Goal: Check status: Check status

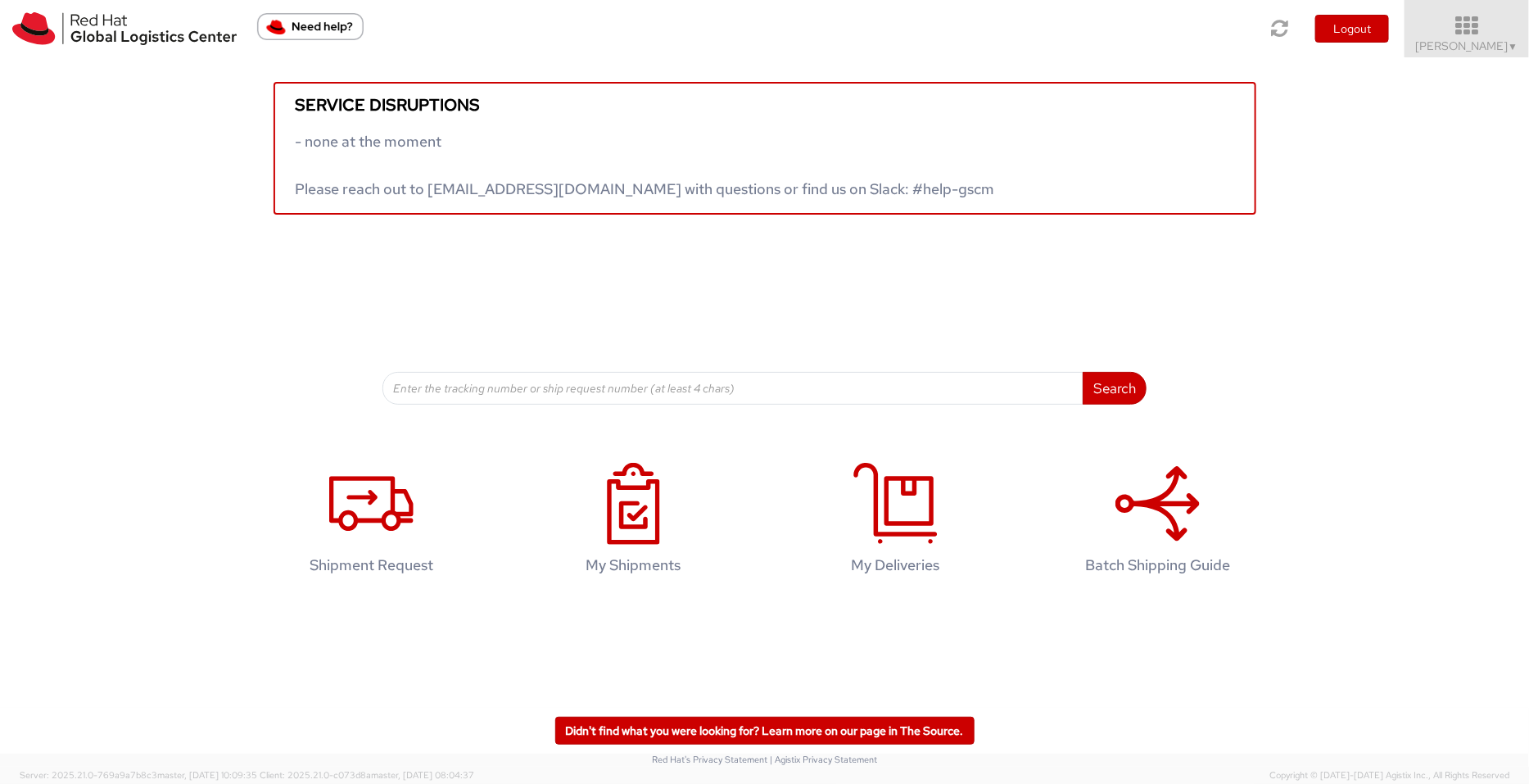
click at [1514, 36] on icon at bounding box center [1468, 26] width 143 height 23
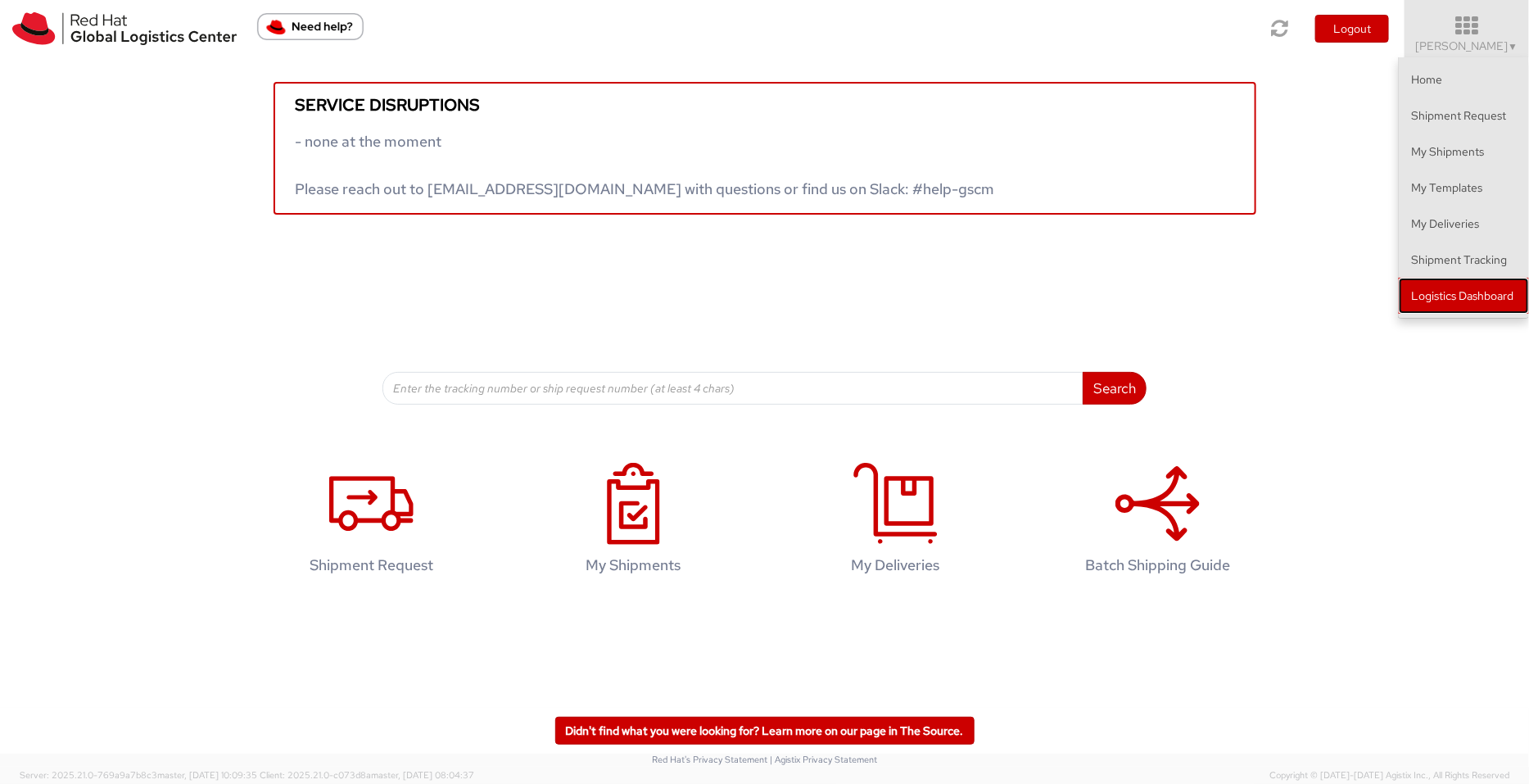
click at [1474, 285] on link "Logistics Dashboard" at bounding box center [1465, 296] width 130 height 36
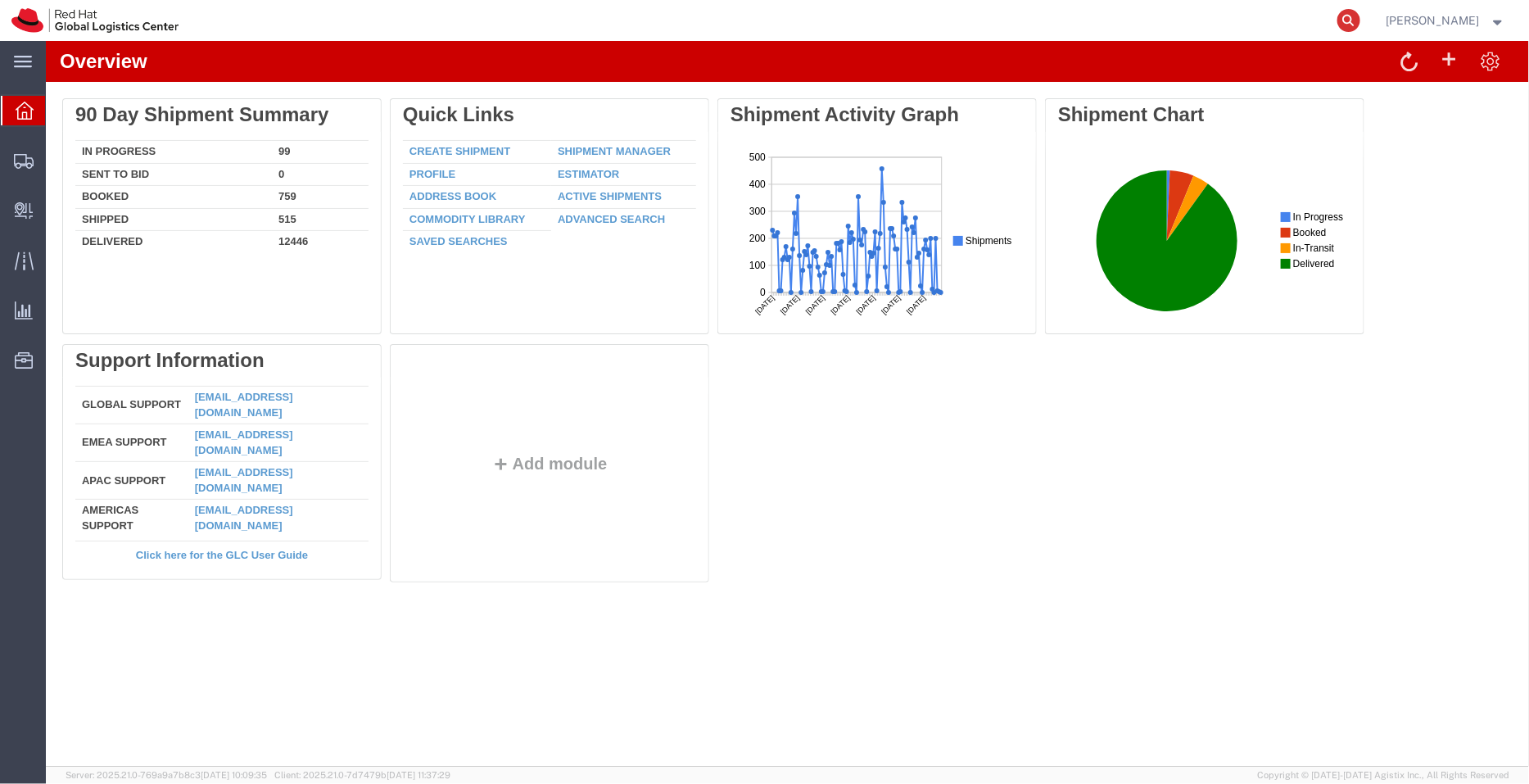
click at [1348, 15] on icon at bounding box center [1349, 21] width 23 height 23
paste input "20866611463"
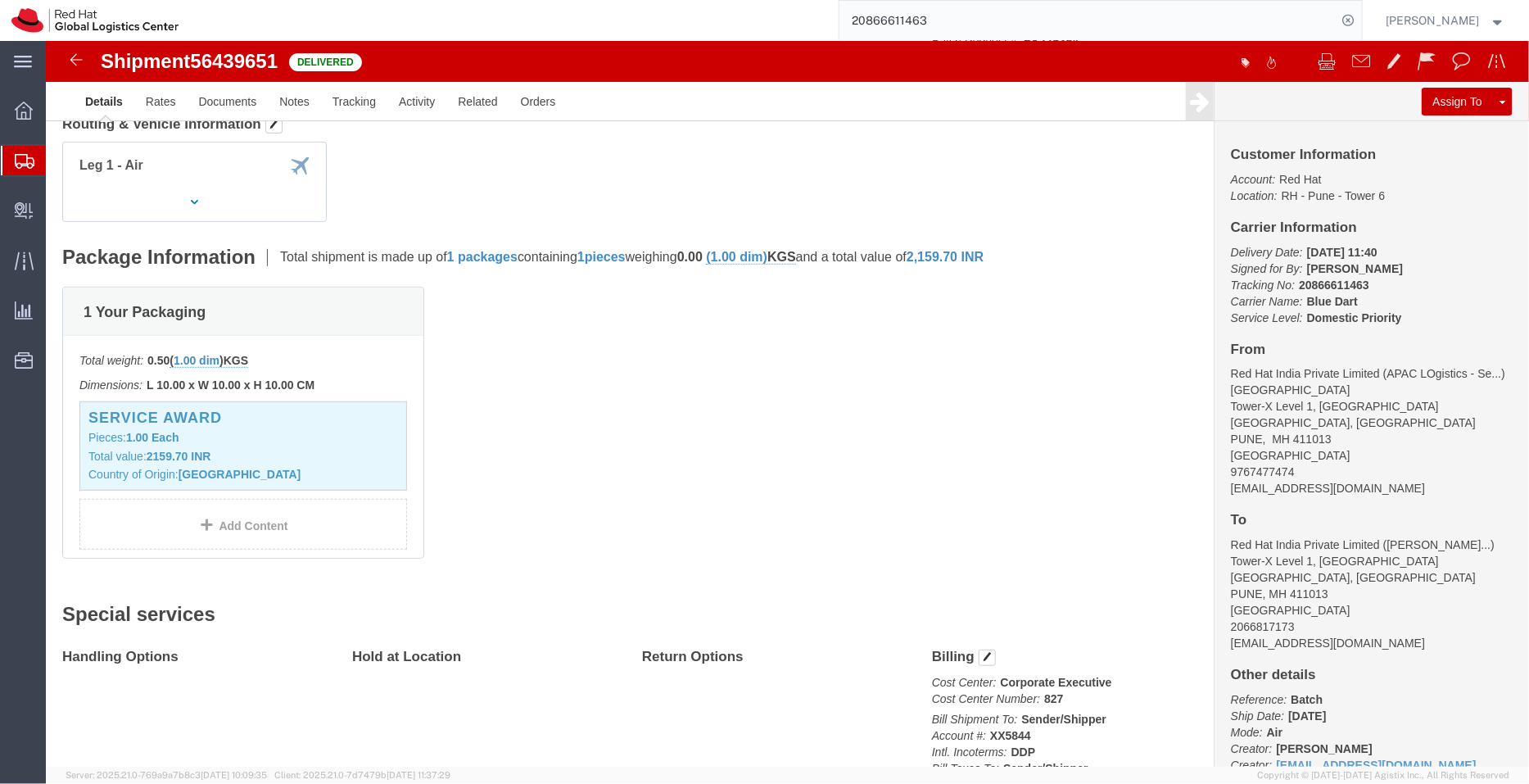
scroll to position [97, 0]
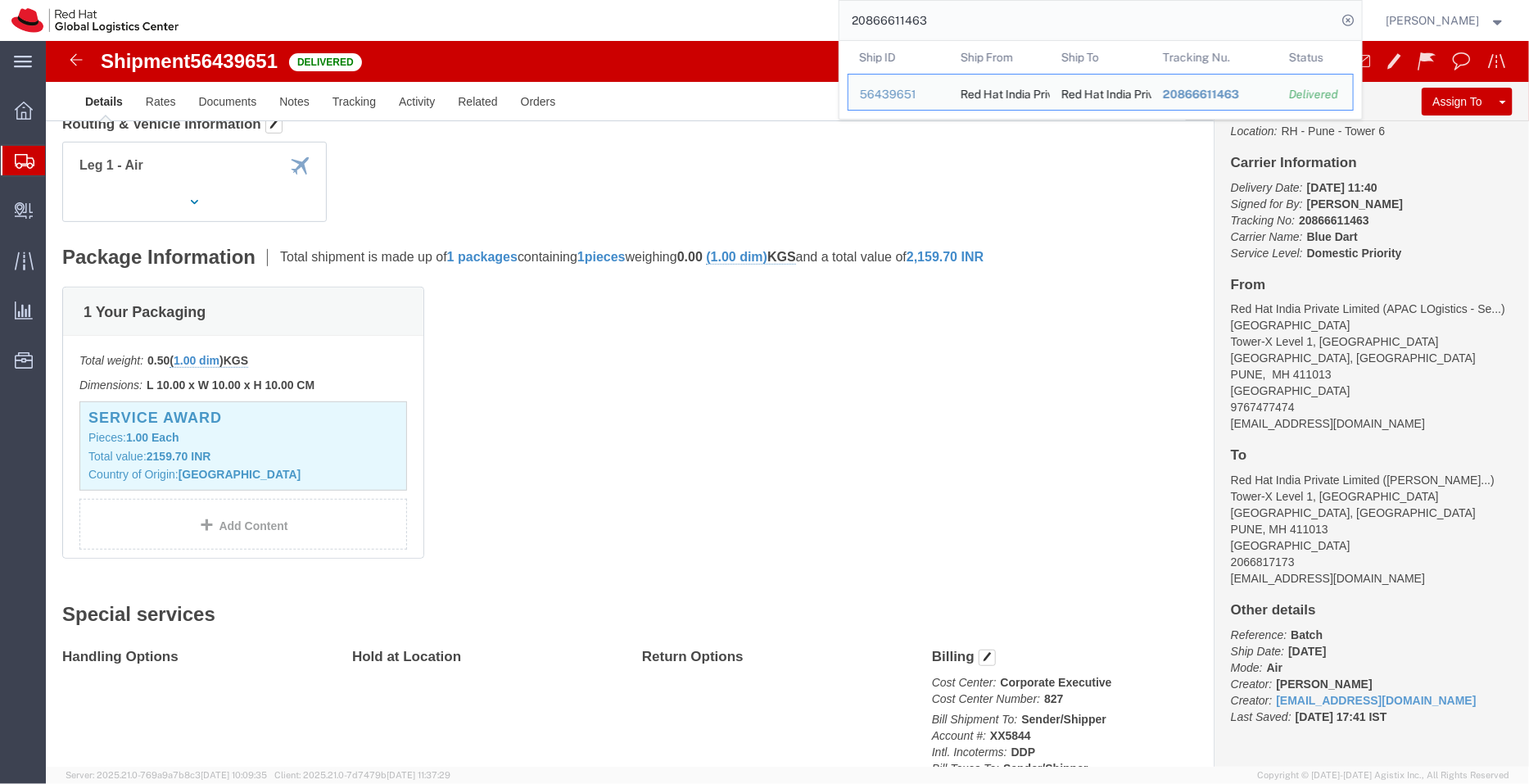
drag, startPoint x: 973, startPoint y: 24, endPoint x: 816, endPoint y: 21, distance: 157.0
click at [816, 21] on div "20866611463 Ship ID Ship From Ship To Tracking Nu. Status Ship ID 56439651 Ship…" at bounding box center [775, 21] width 1172 height 41
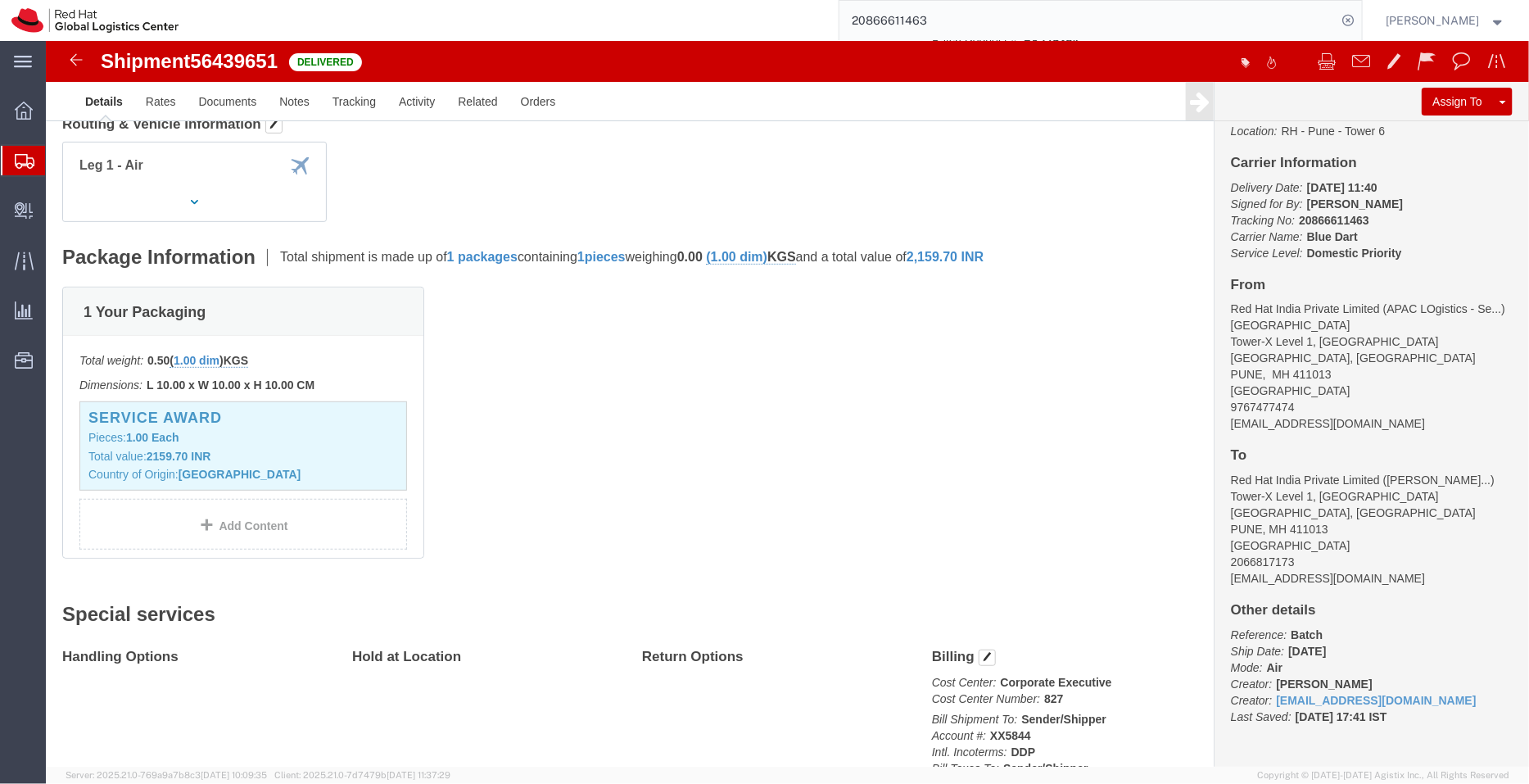
paste input "055"
type input "20866610553"
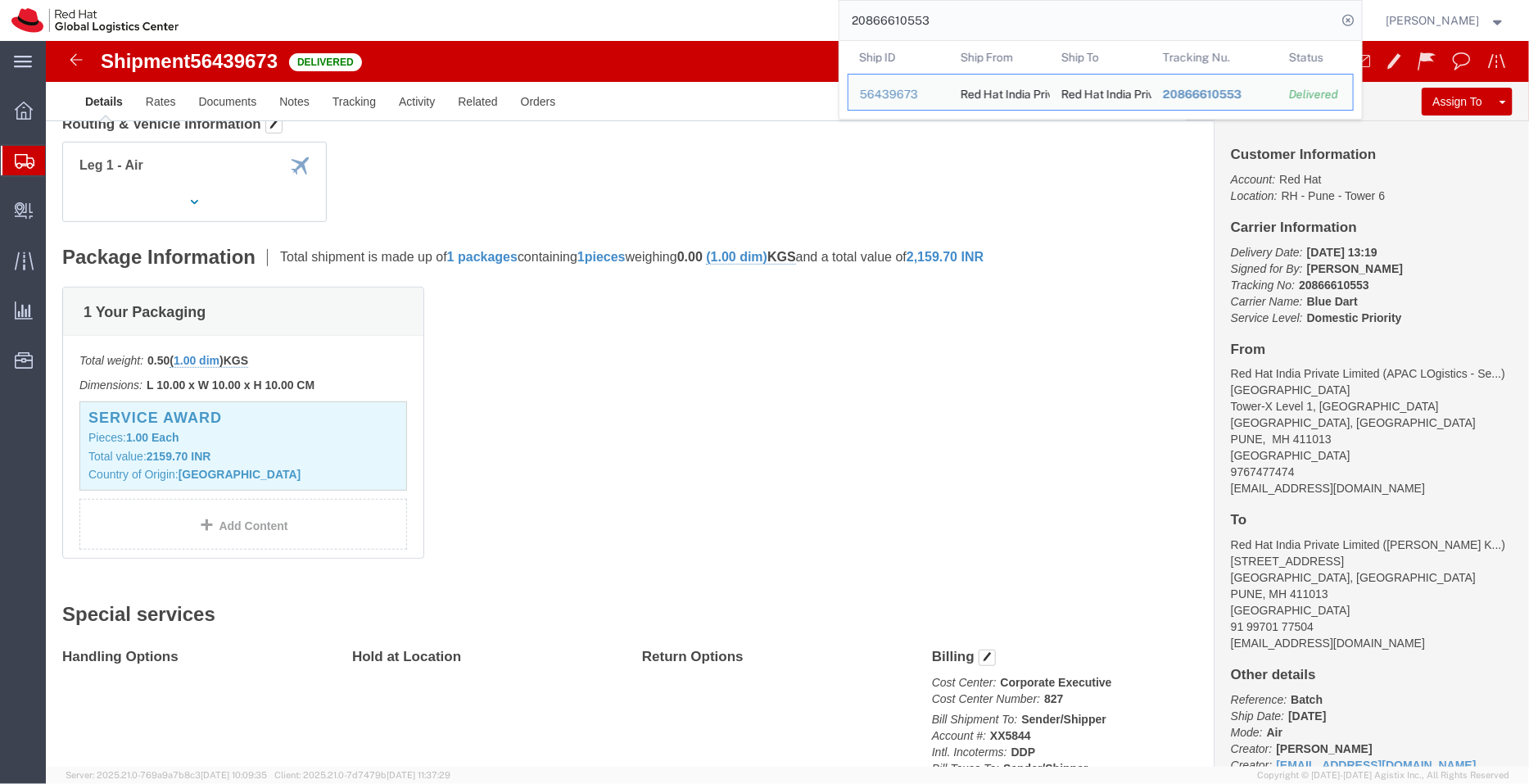
click at [0, 0] on span "Shipment Manager" at bounding box center [0, 0] width 0 height 0
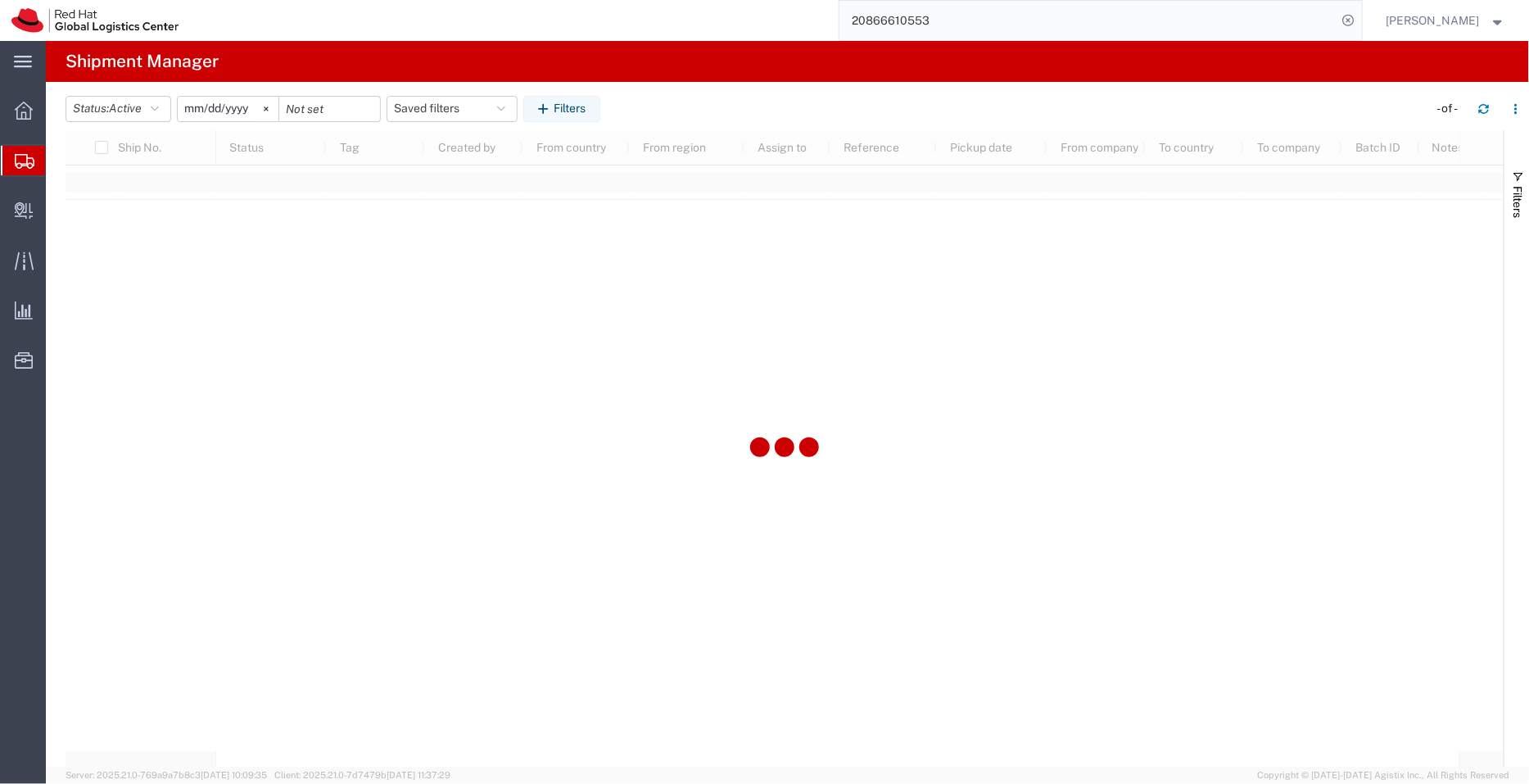
type input "[DATE]"
click at [424, 102] on button "APAC" at bounding box center [452, 109] width 131 height 26
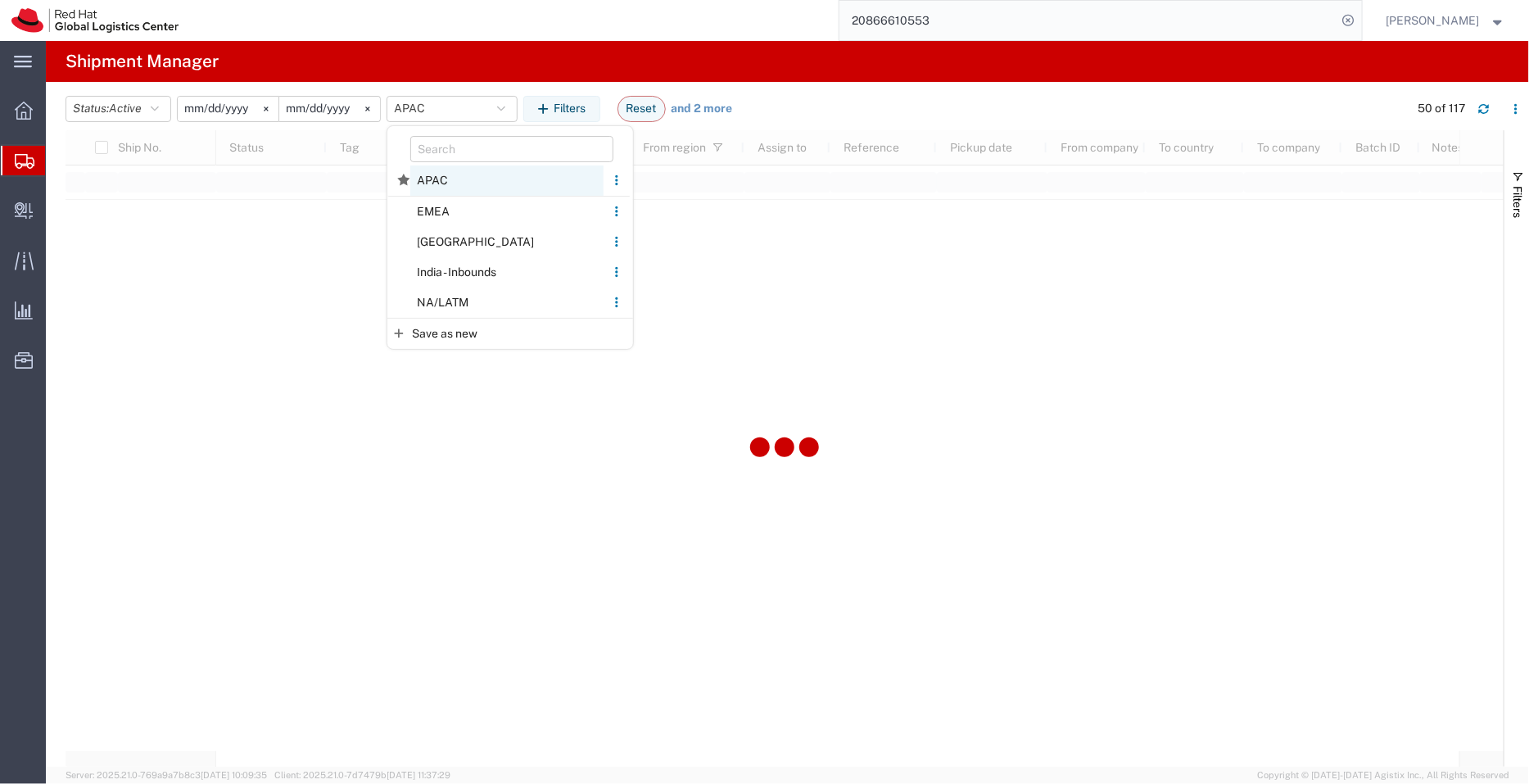
click at [450, 186] on span "APAC" at bounding box center [507, 181] width 193 height 31
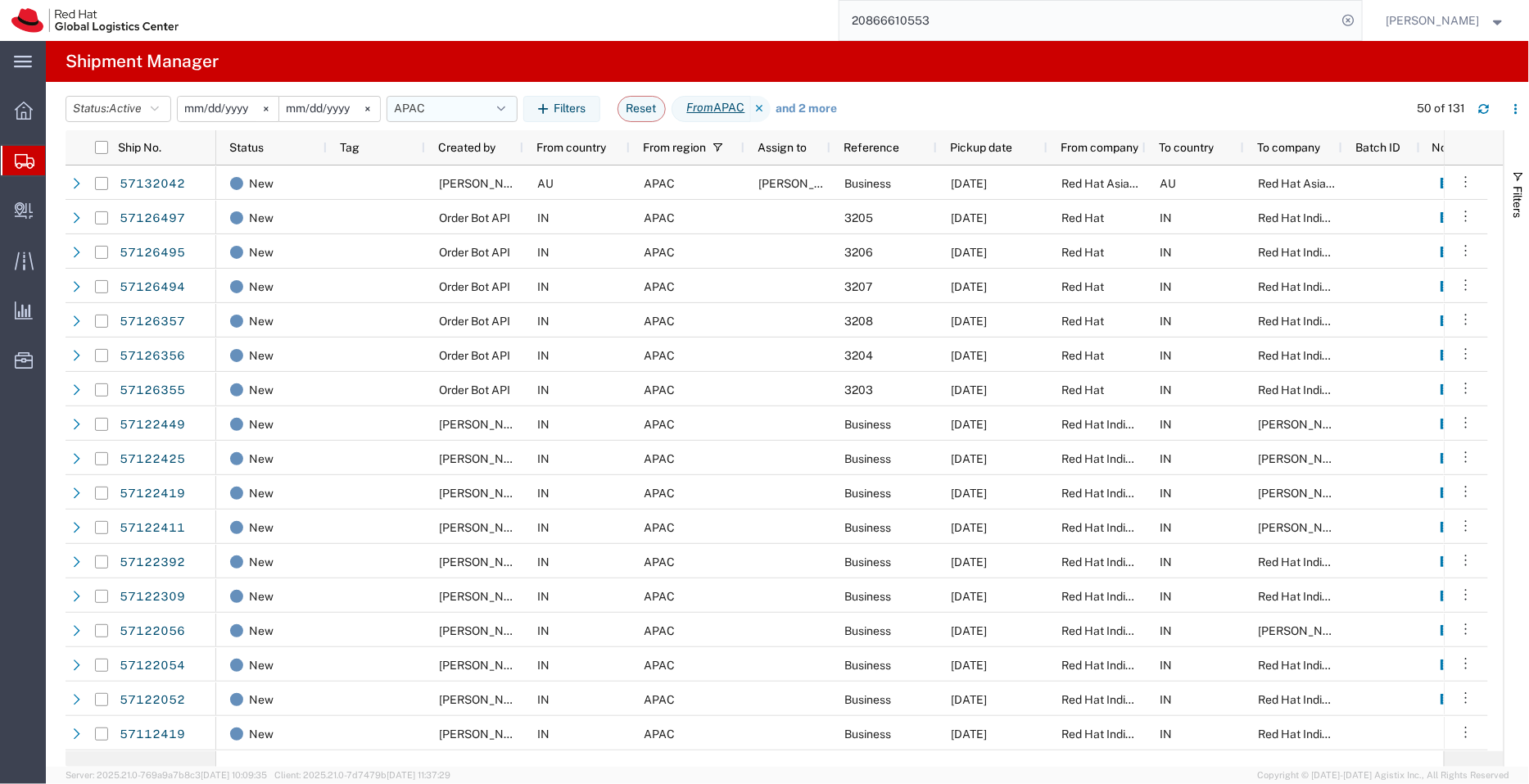
click at [497, 116] on button "APAC" at bounding box center [452, 109] width 131 height 26
click at [420, 96] on button "APAC" at bounding box center [452, 109] width 131 height 26
click at [467, 109] on button "APAC" at bounding box center [452, 109] width 131 height 26
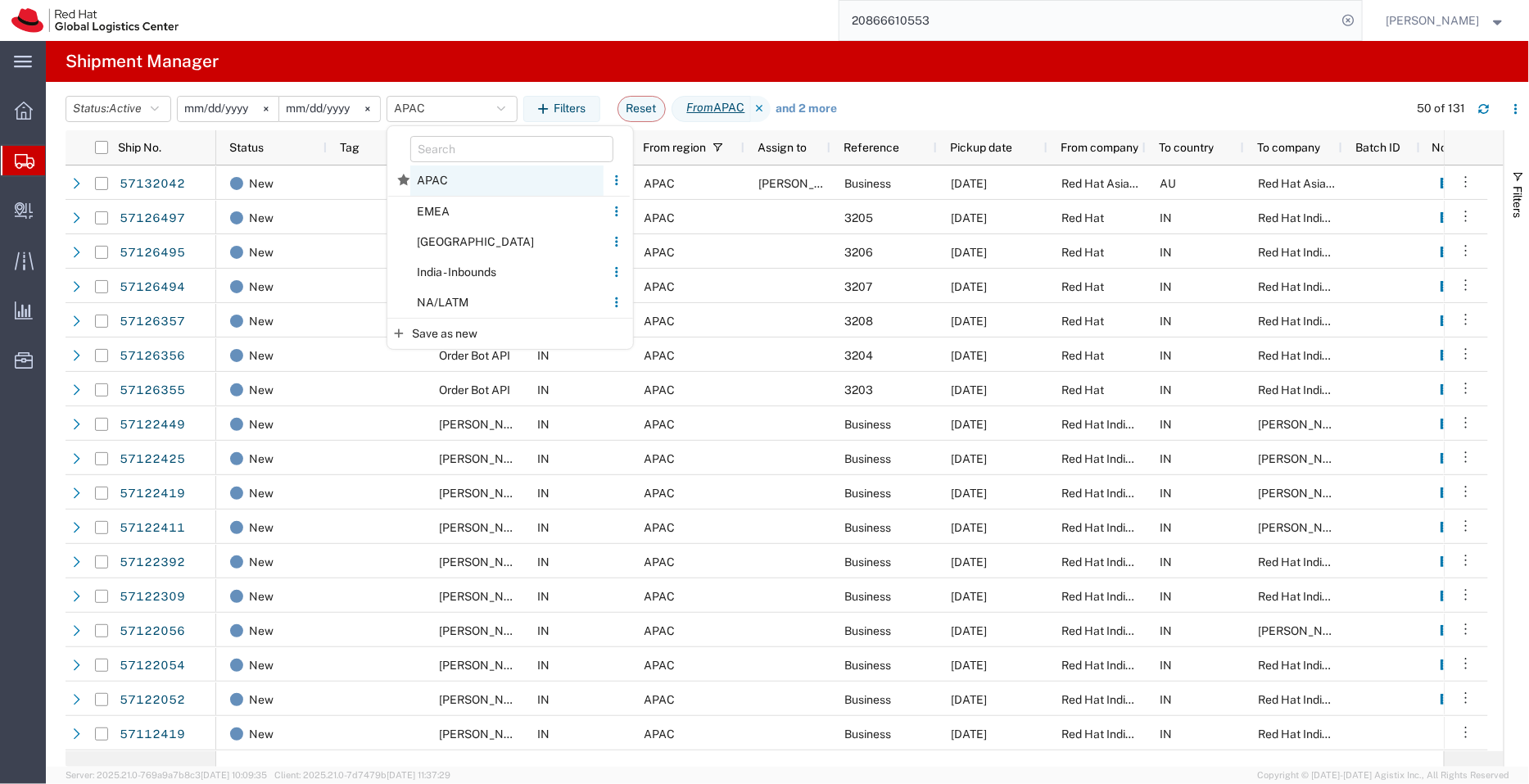
click at [456, 180] on span "APAC" at bounding box center [507, 181] width 193 height 31
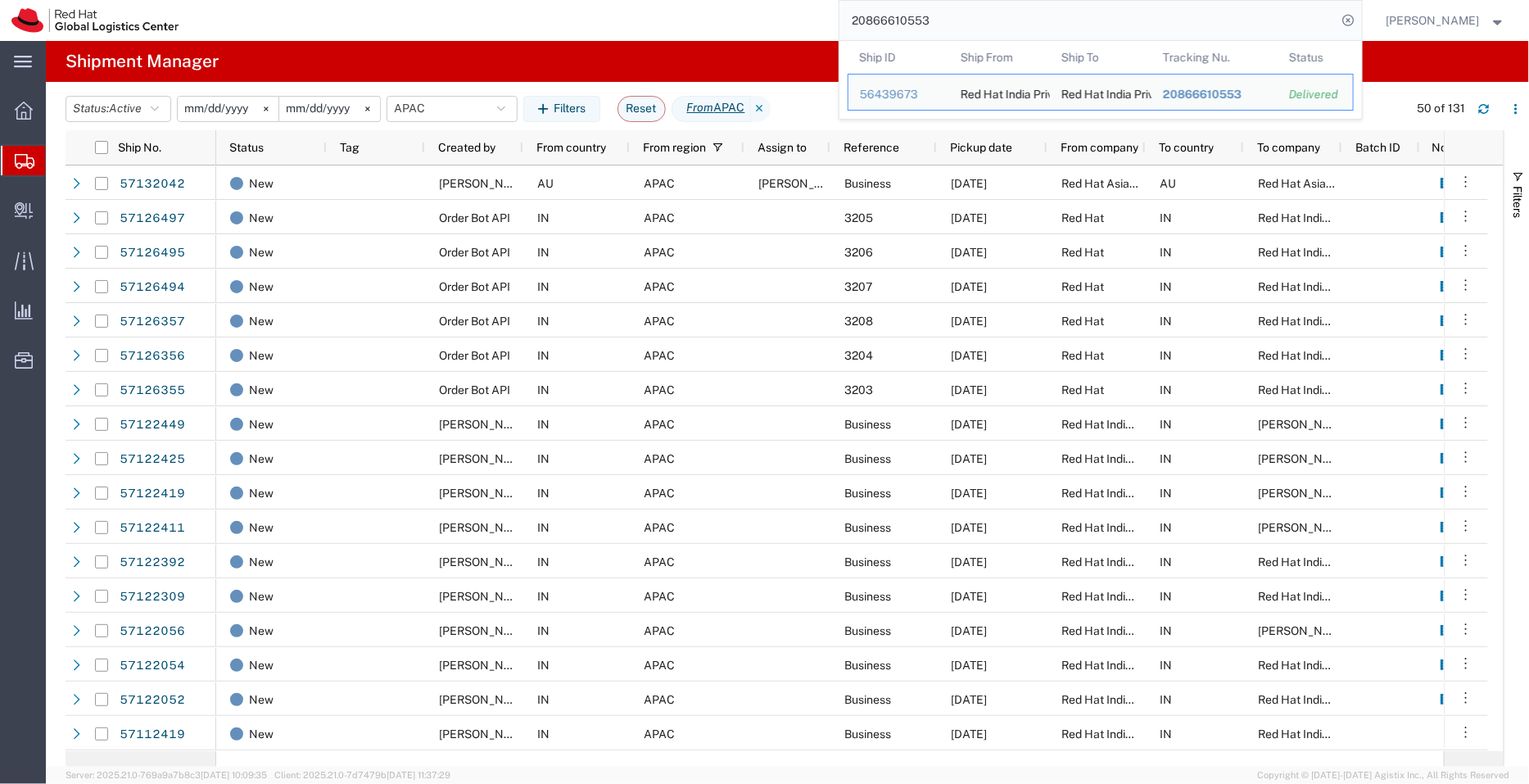
drag, startPoint x: 956, startPoint y: 15, endPoint x: 720, endPoint y: 57, distance: 239.7
click at [720, 57] on div "main_menu Created with Sketch. Collapse Menu Overview Shipments Shipment Manage…" at bounding box center [764, 412] width 1529 height 743
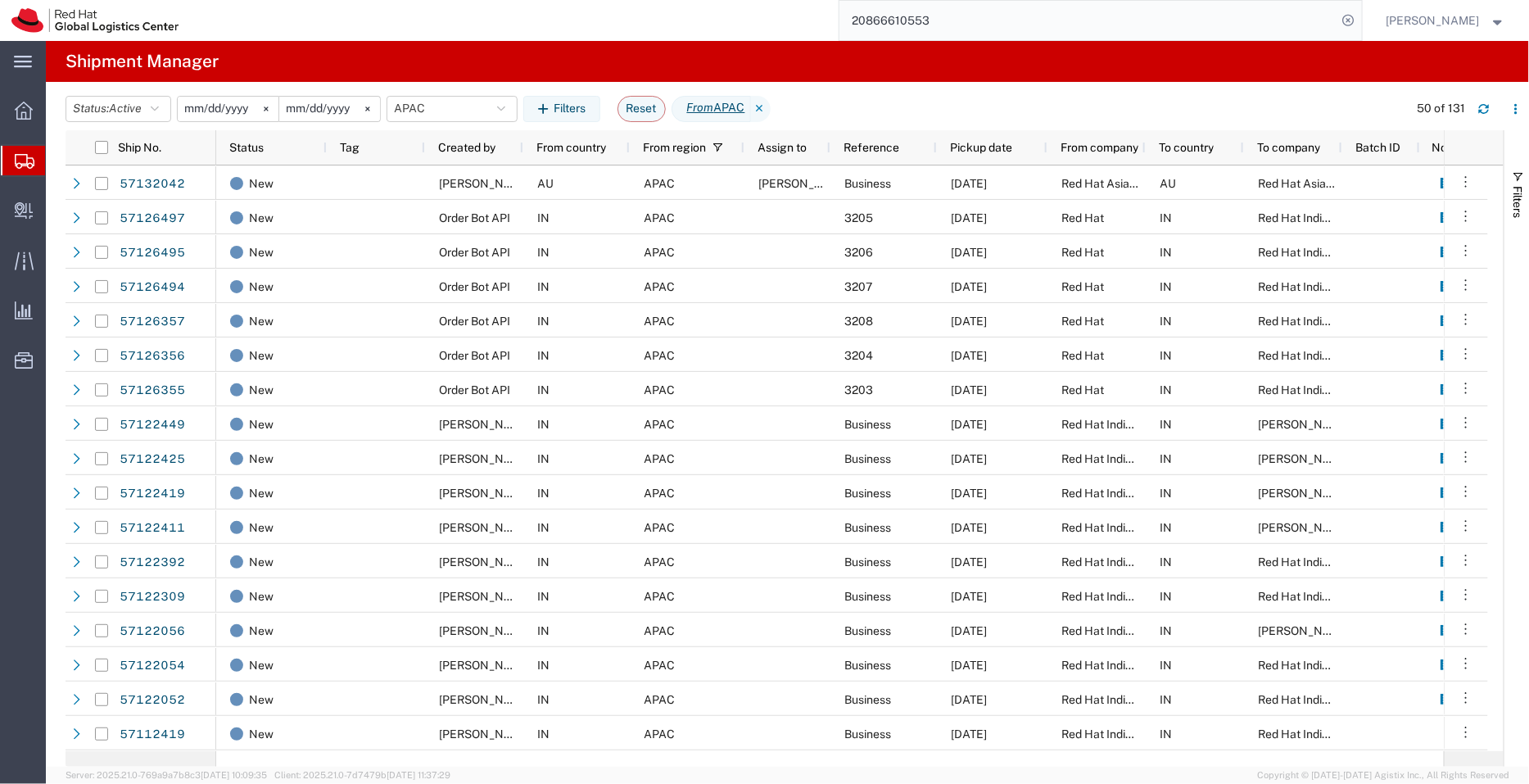
paste input "2546"
type input "20866612546"
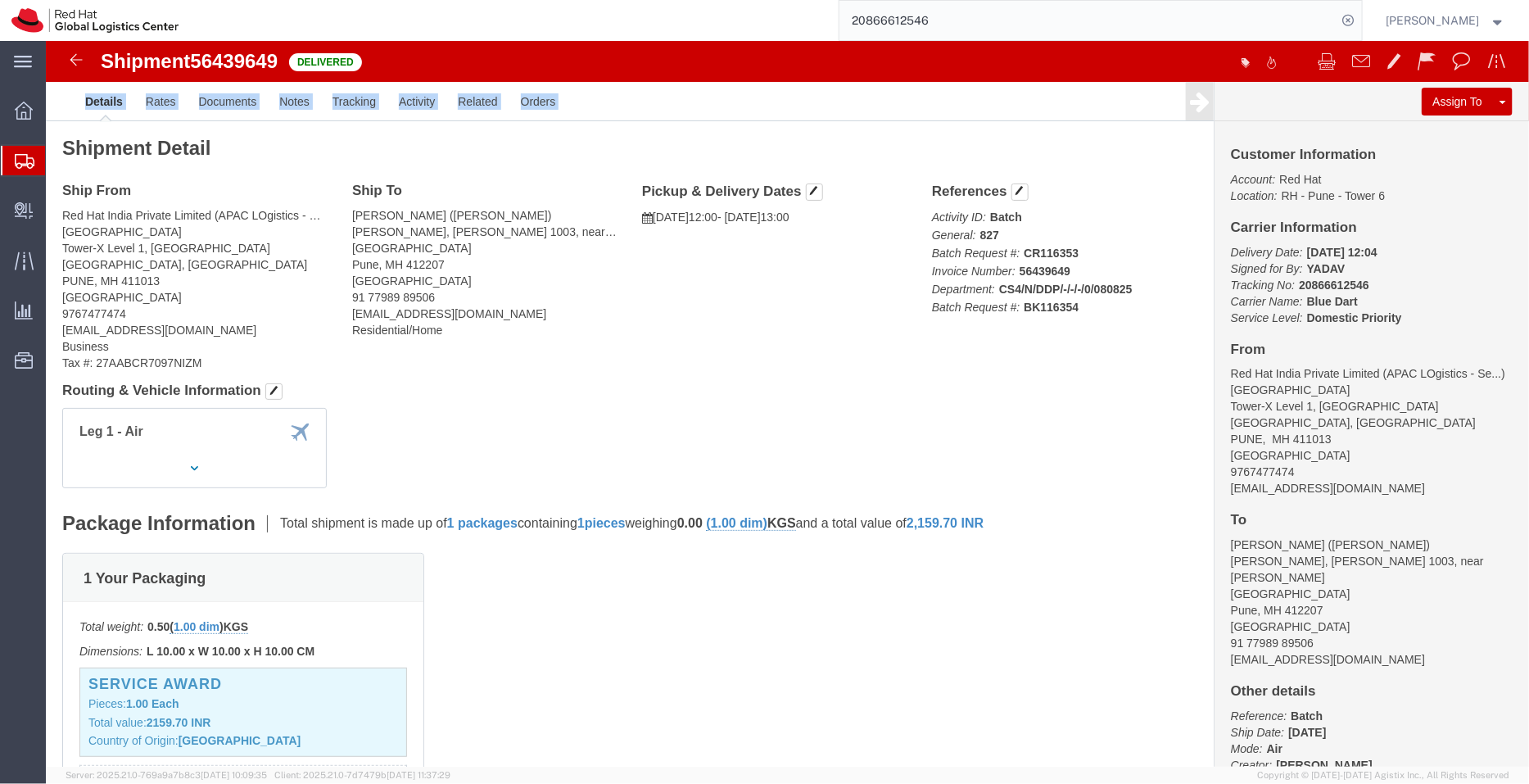
drag, startPoint x: 720, startPoint y: 57, endPoint x: 1188, endPoint y: 123, distance: 472.6
click div "Shipment 56439649 Delivered Details Rates Documents Notes Tracking Activity Rel…"
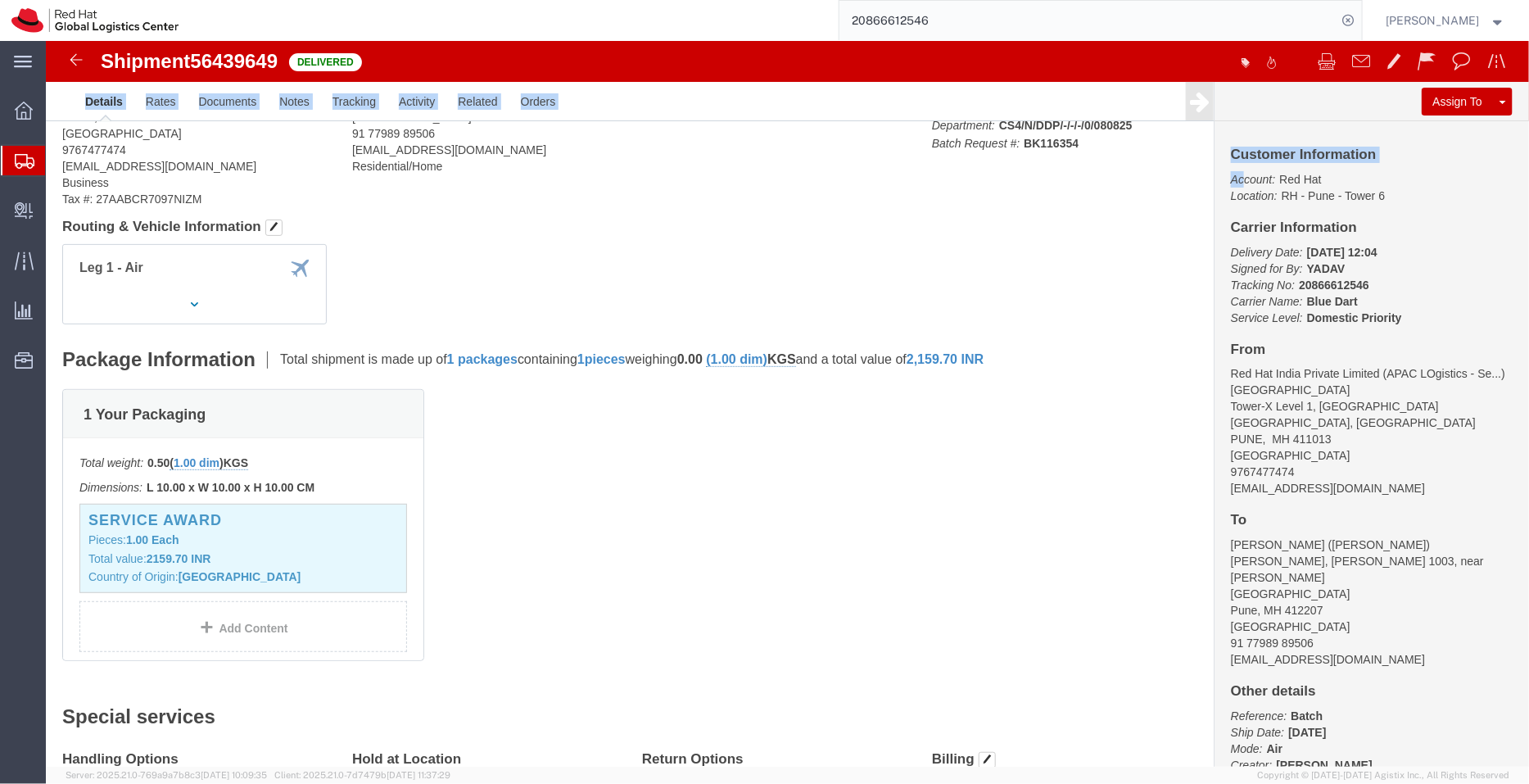
scroll to position [52, 0]
